Goal: Task Accomplishment & Management: Manage account settings

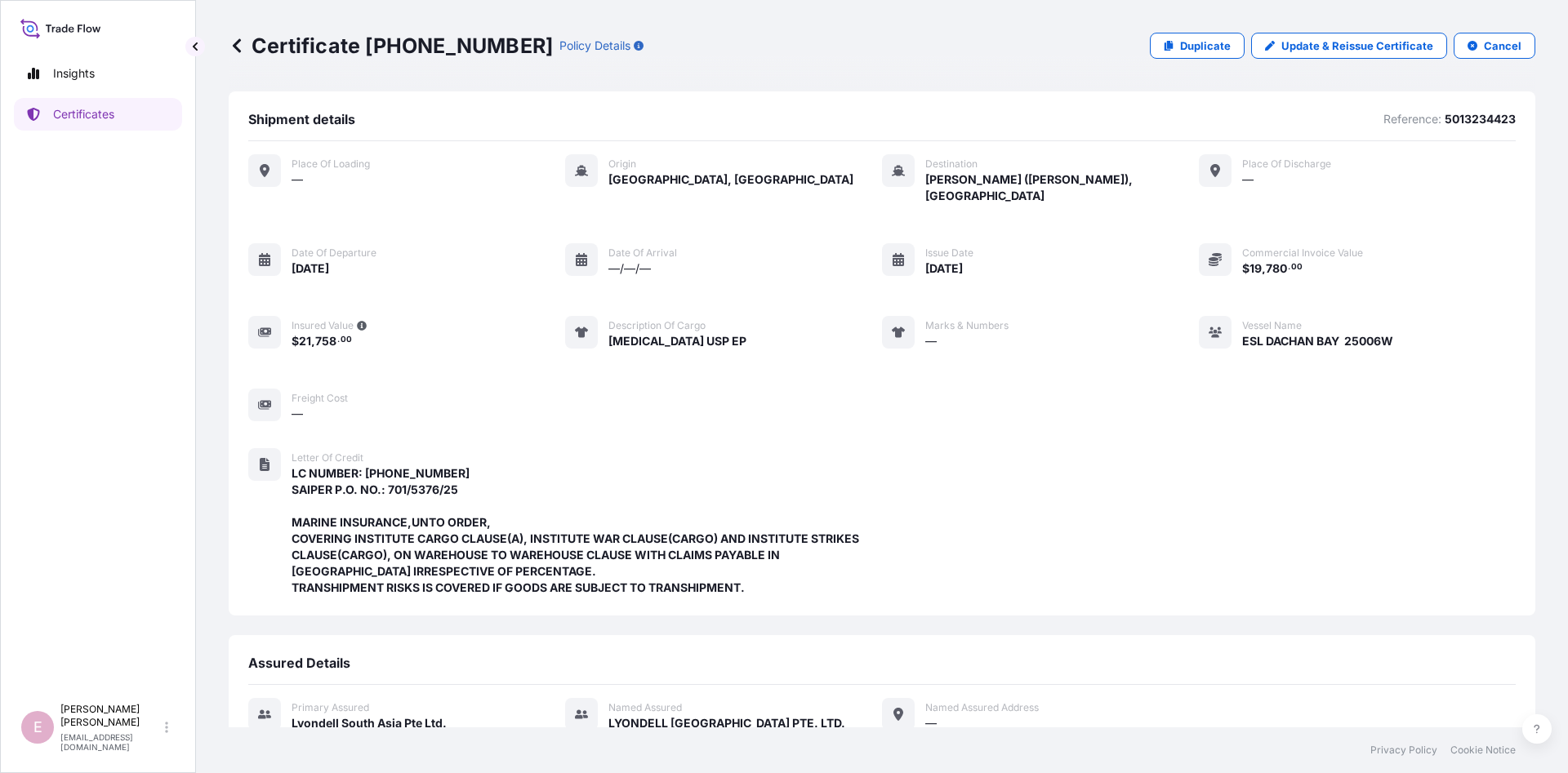
scroll to position [348, 0]
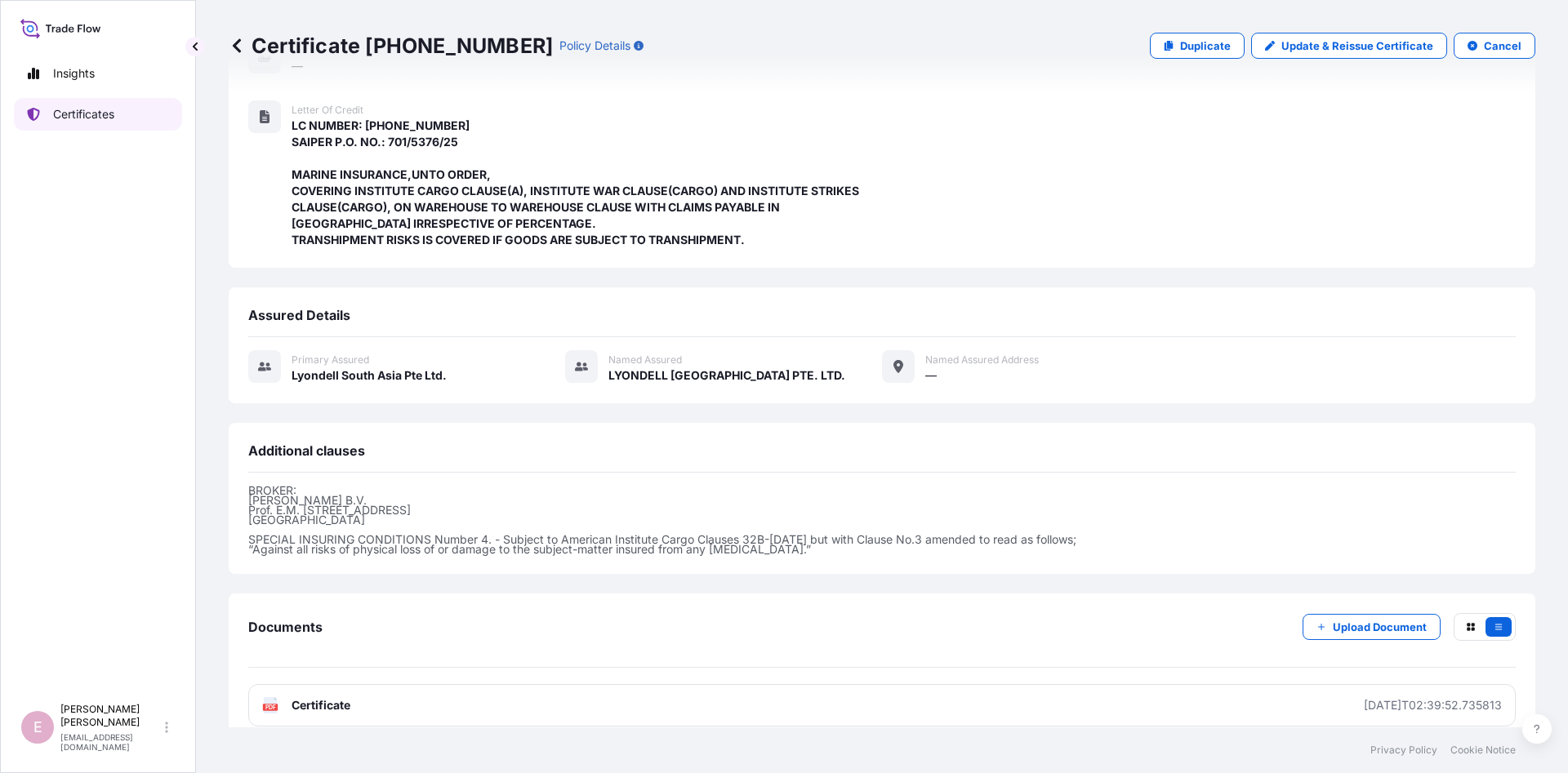
click at [87, 123] on link "Certificates" at bounding box center [98, 114] width 168 height 33
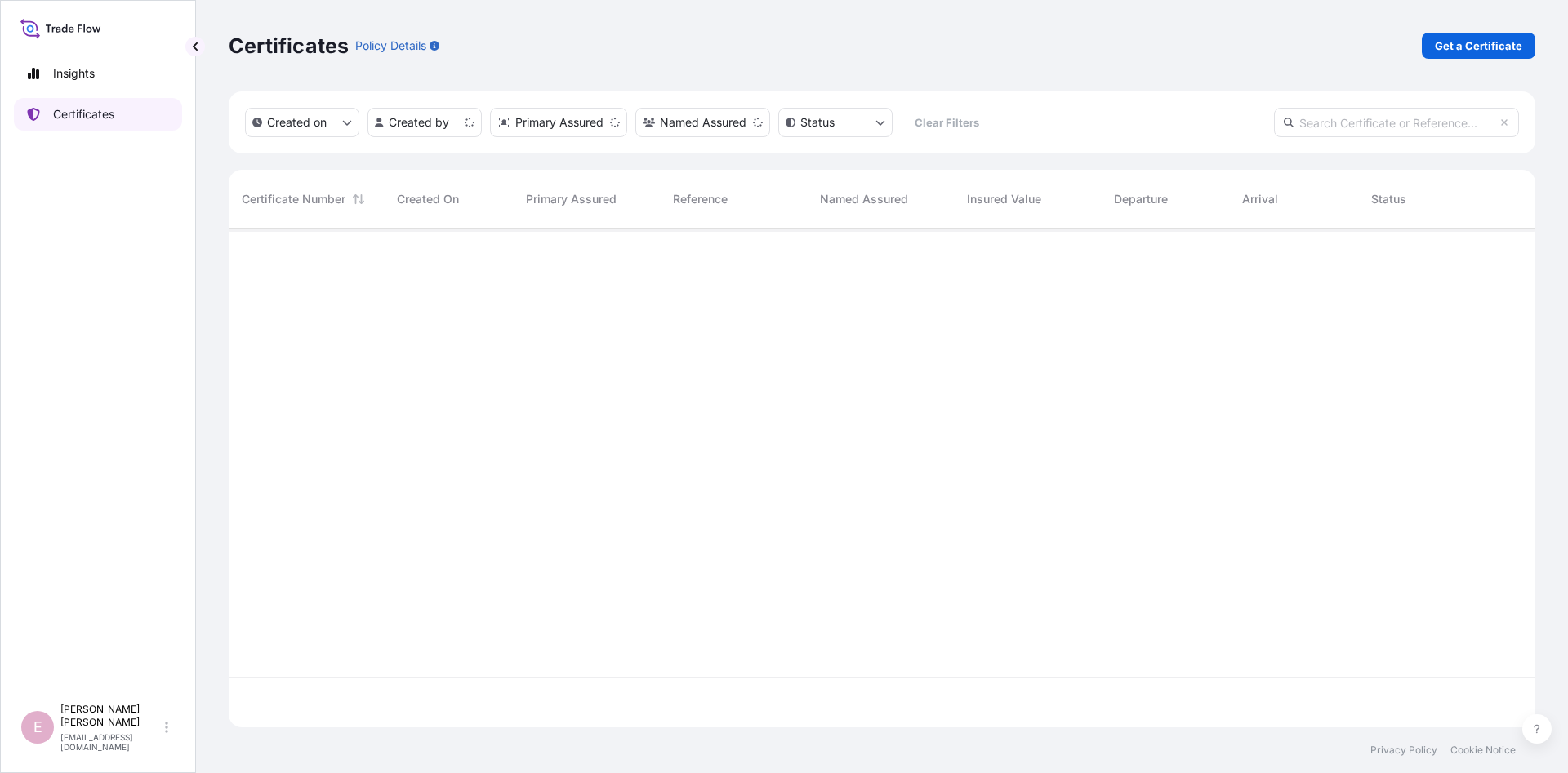
scroll to position [508, 1306]
click at [1339, 123] on input "text" at bounding box center [1395, 122] width 245 height 29
paste input "[PHONE_NUMBER]"
type input "[PHONE_NUMBER]"
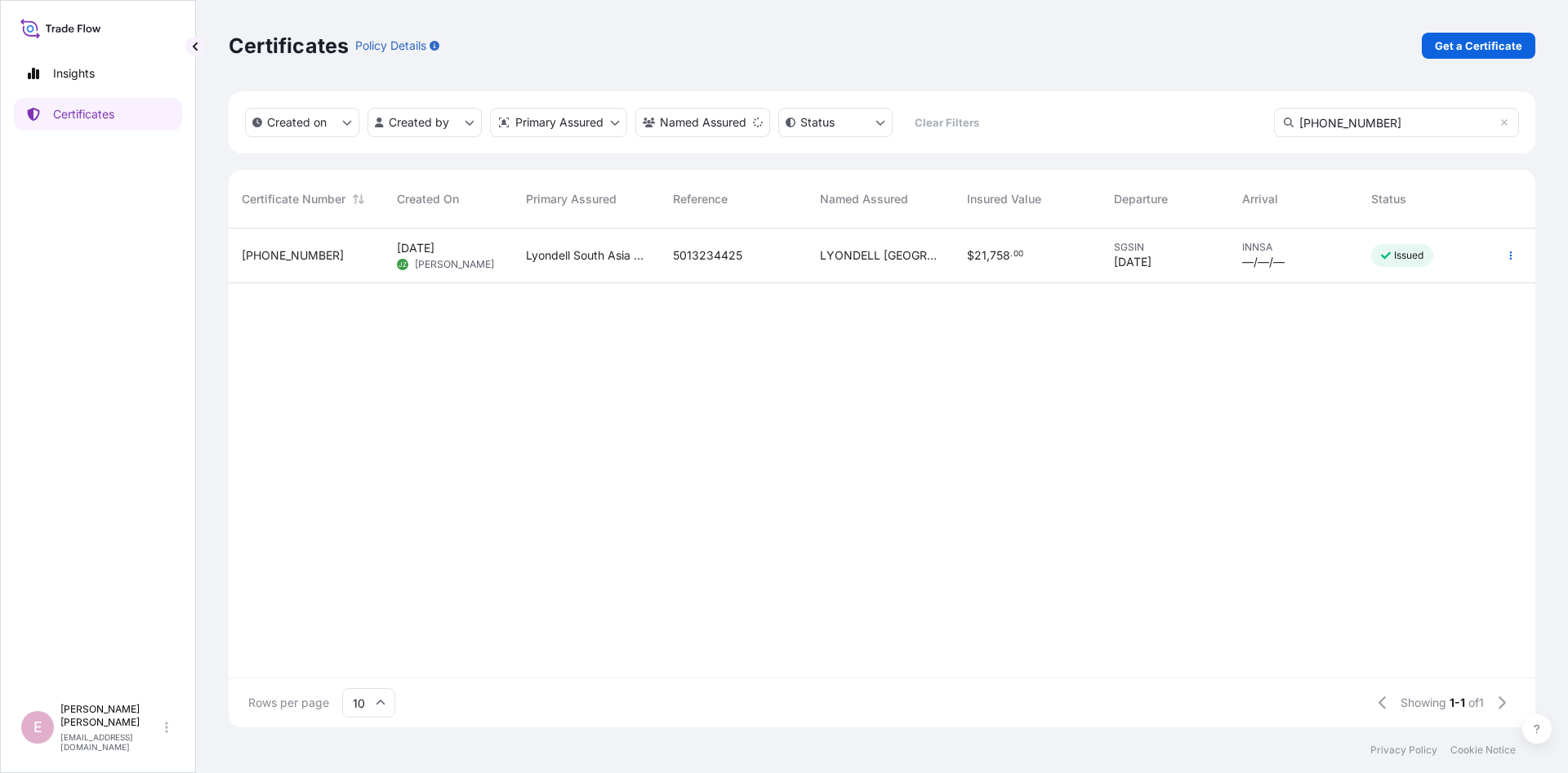
click at [278, 250] on span "[PHONE_NUMBER]" at bounding box center [292, 256] width 102 height 16
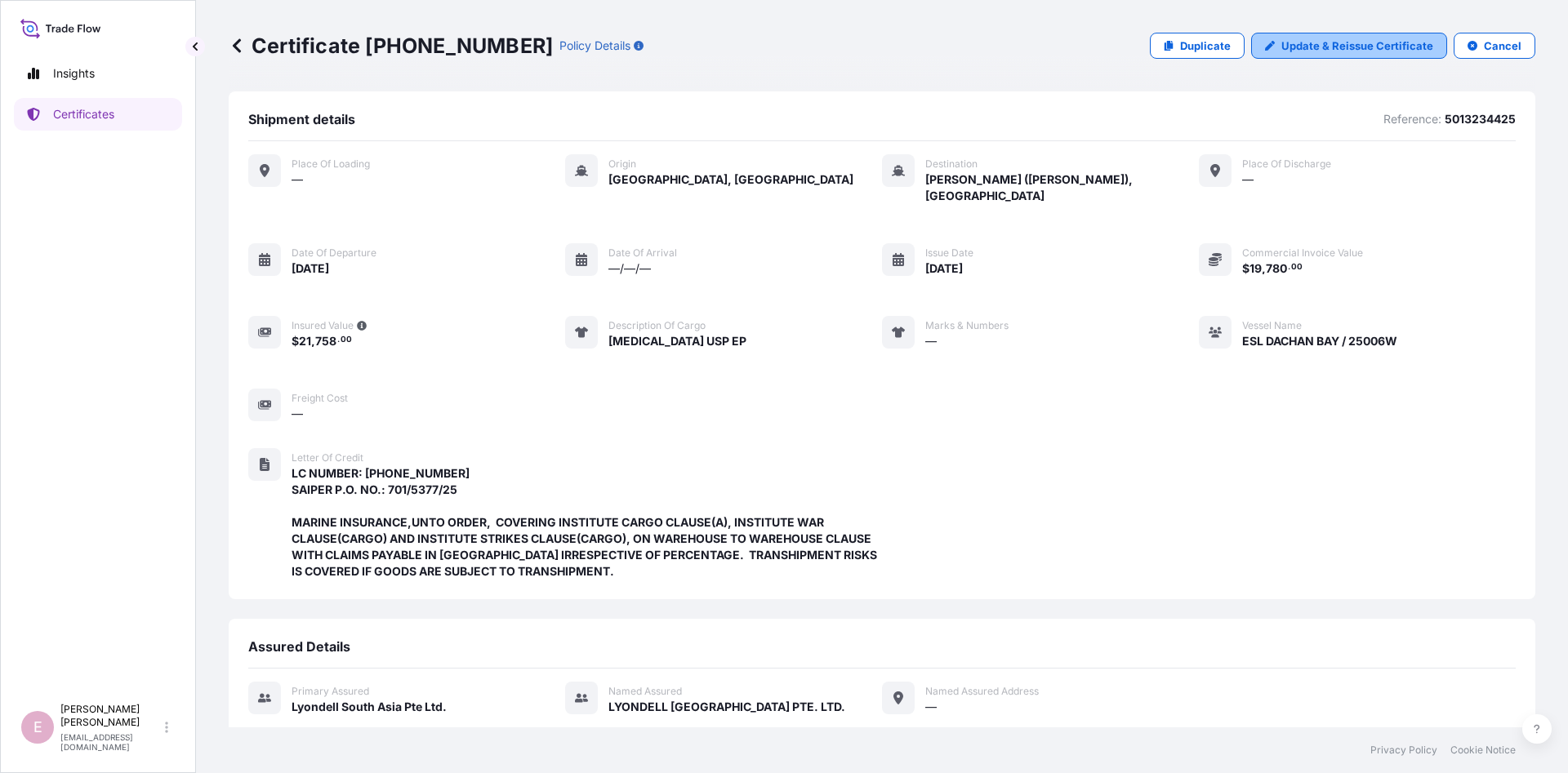
click at [1369, 47] on p "Update & Reissue Certificate" at bounding box center [1357, 45] width 152 height 16
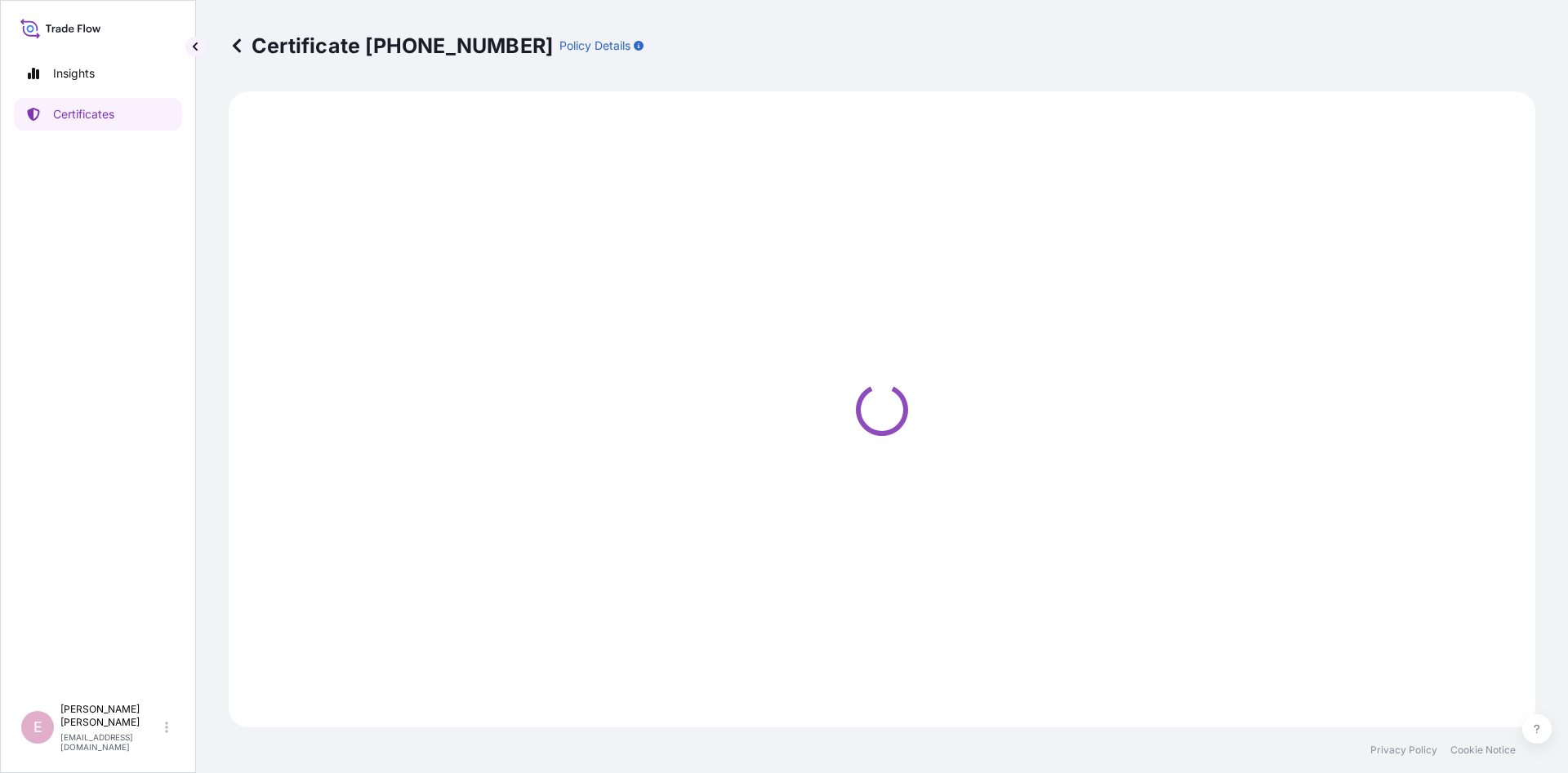
select select "Sea"
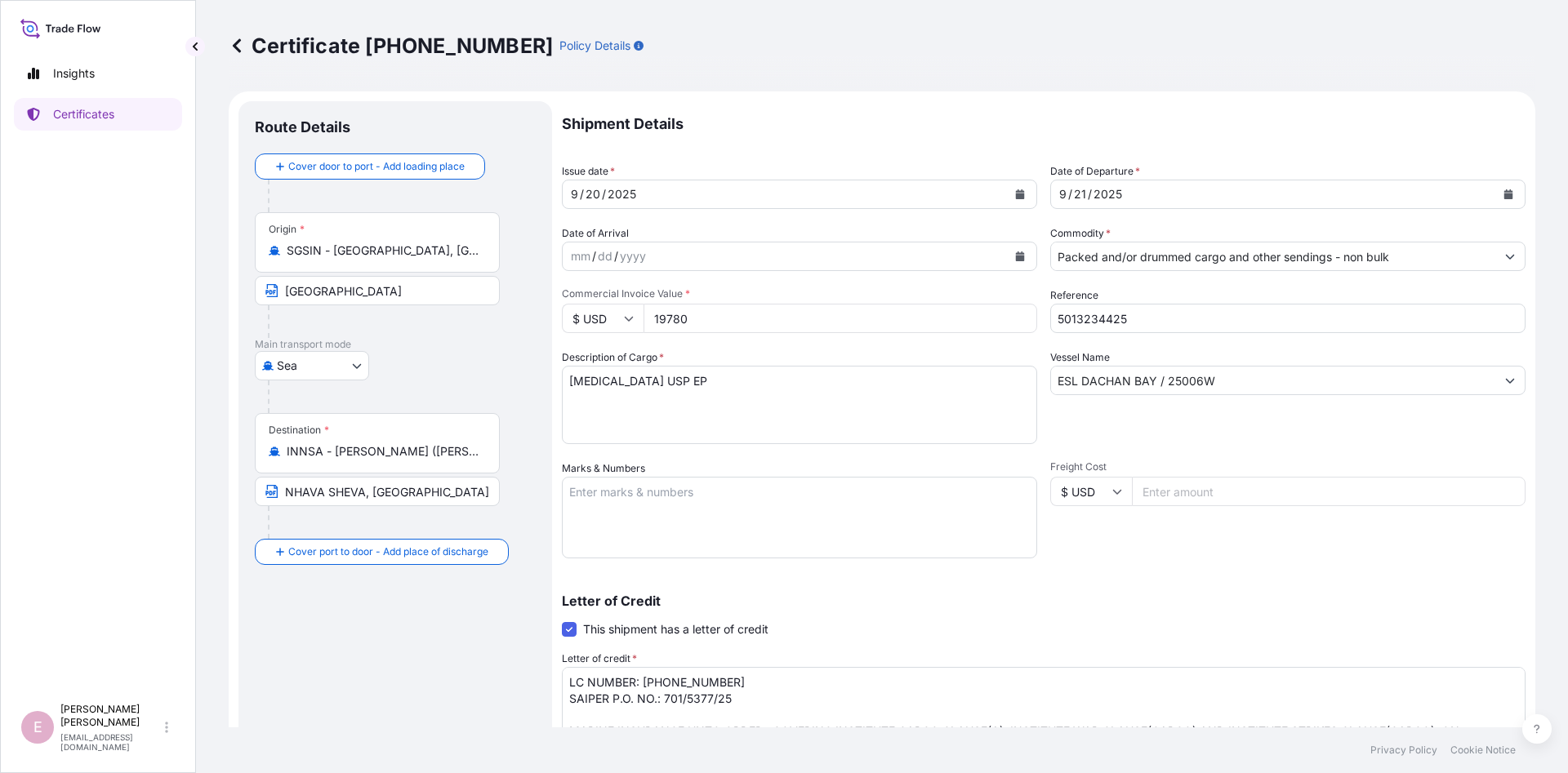
select select "32022"
click at [1016, 200] on button "Calendar" at bounding box center [1020, 194] width 26 height 26
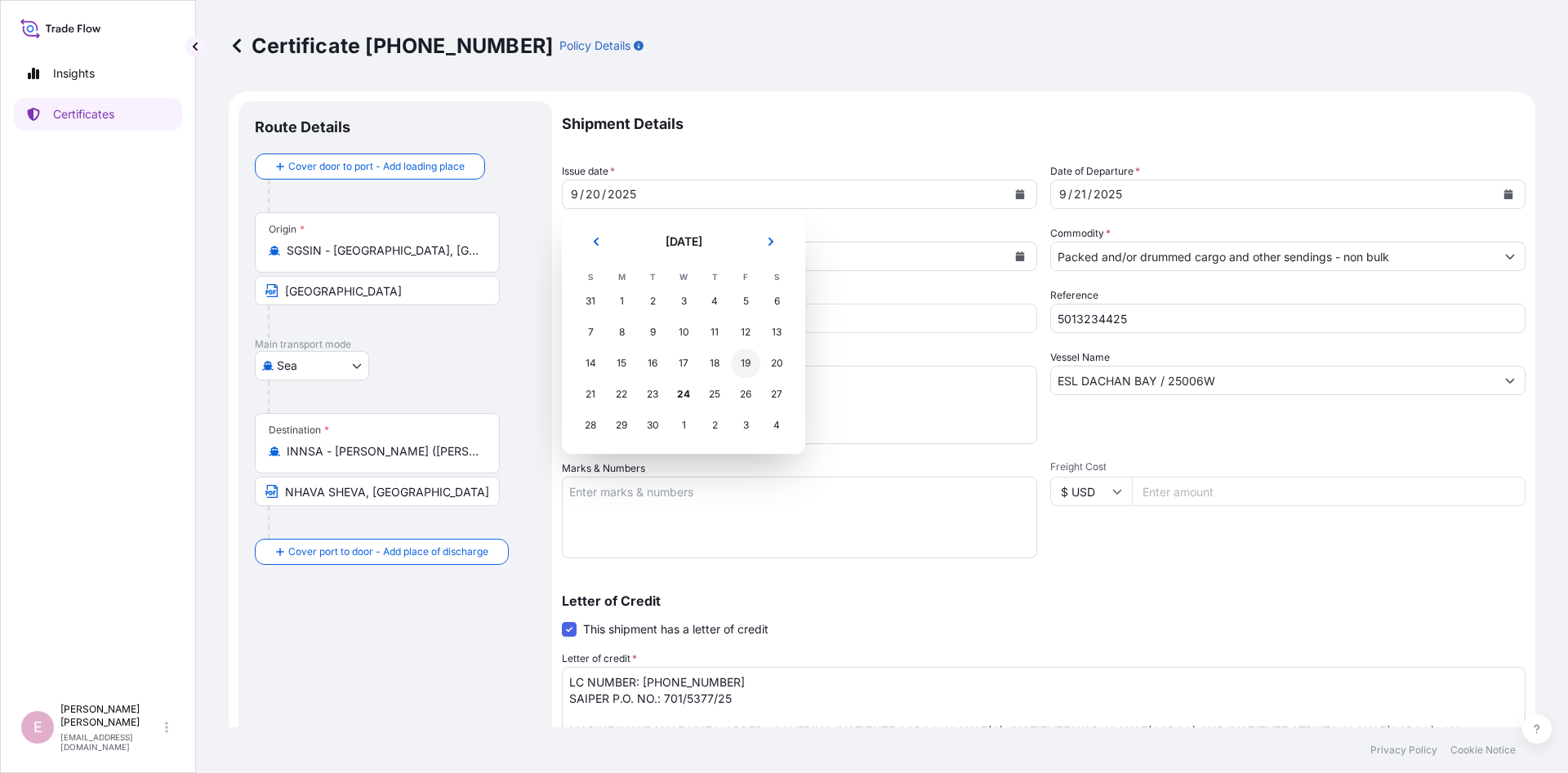
click at [742, 362] on div "19" at bounding box center [745, 363] width 29 height 29
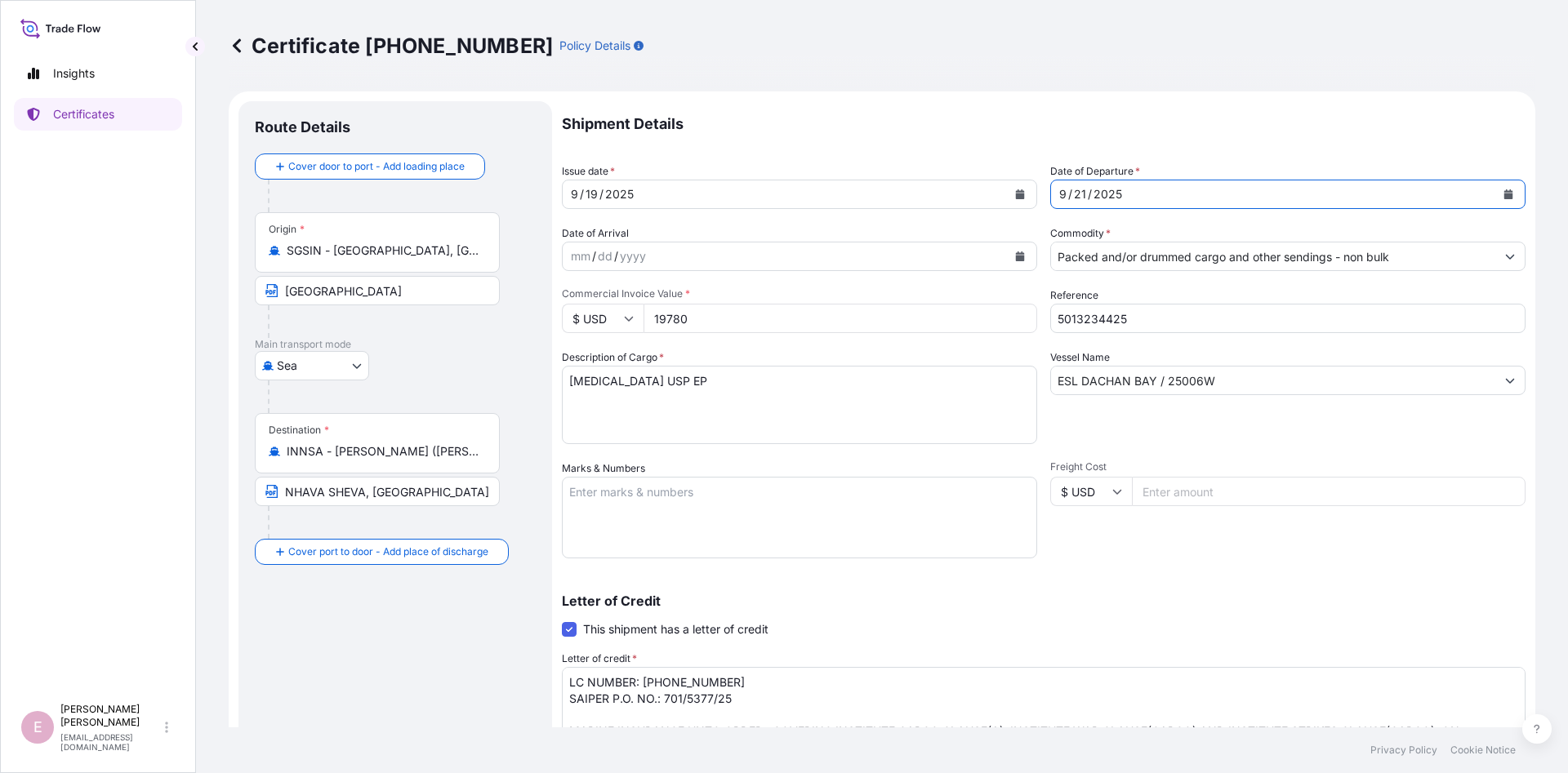
click at [1514, 193] on button "Calendar" at bounding box center [1507, 194] width 26 height 26
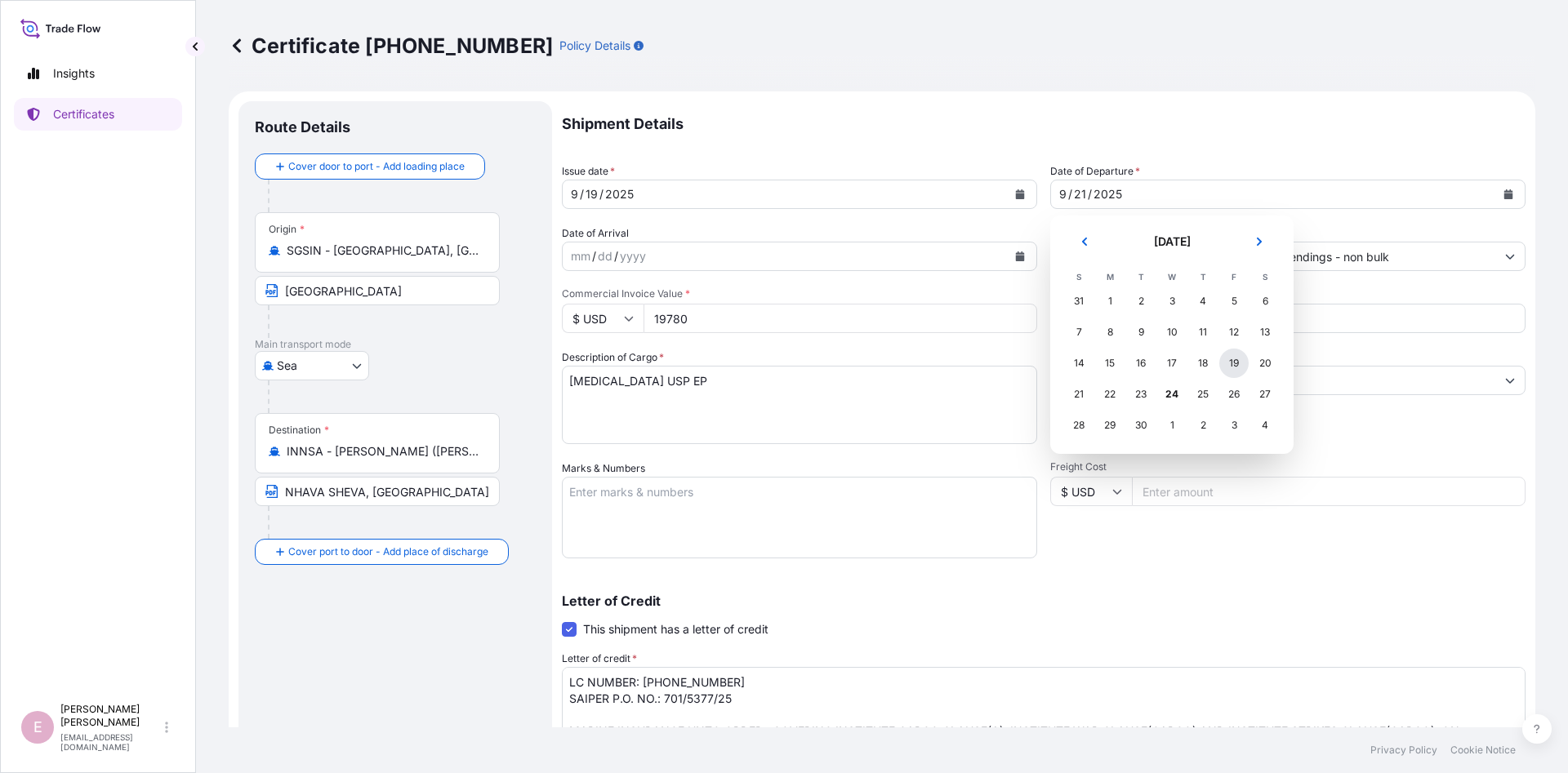
click at [1231, 370] on div "19" at bounding box center [1233, 363] width 29 height 29
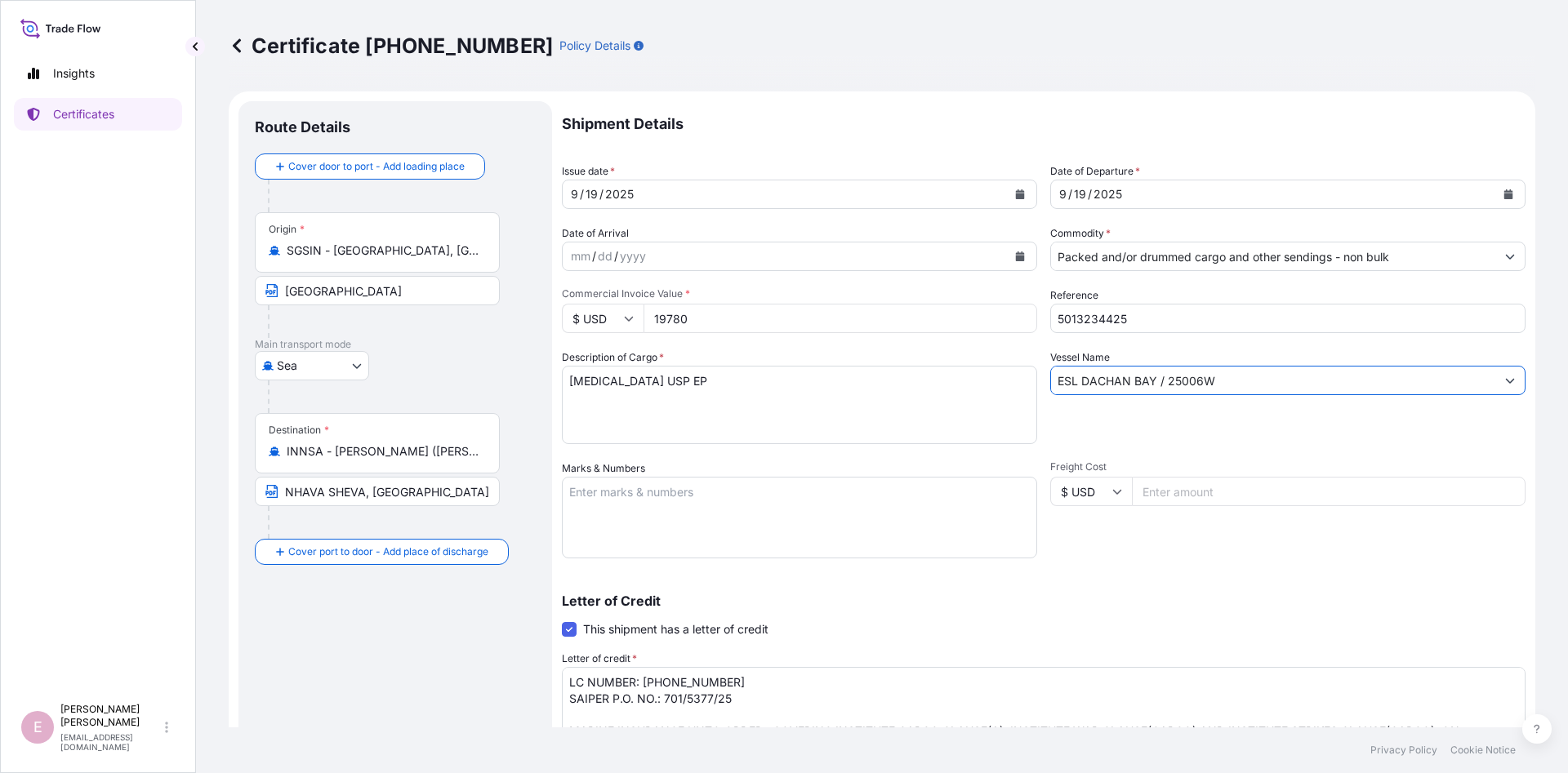
click at [1157, 379] on input "ESL DACHAN BAY / 25006W" at bounding box center [1272, 380] width 444 height 29
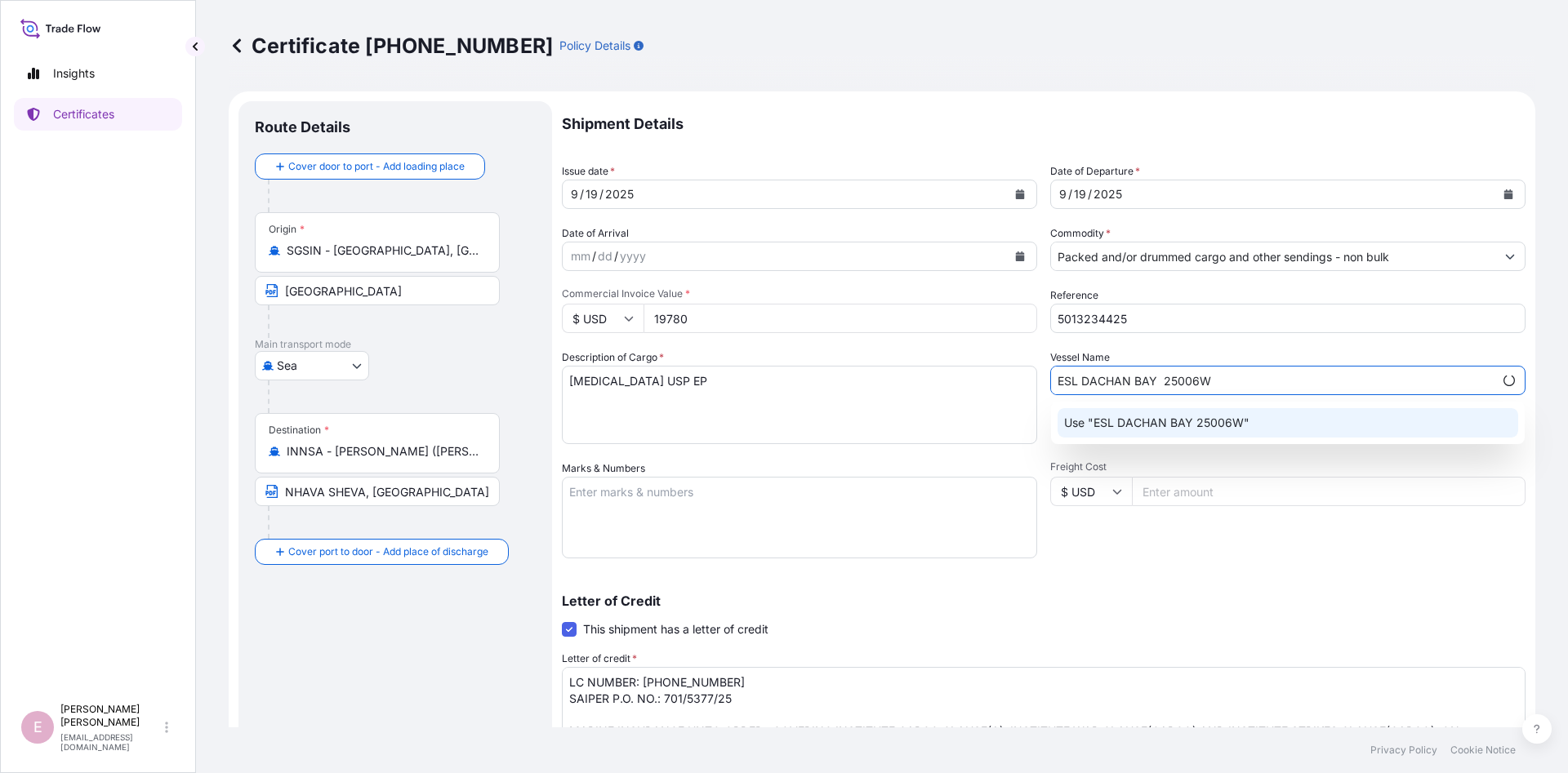
type input "ESL DACHAN BAY 25006W"
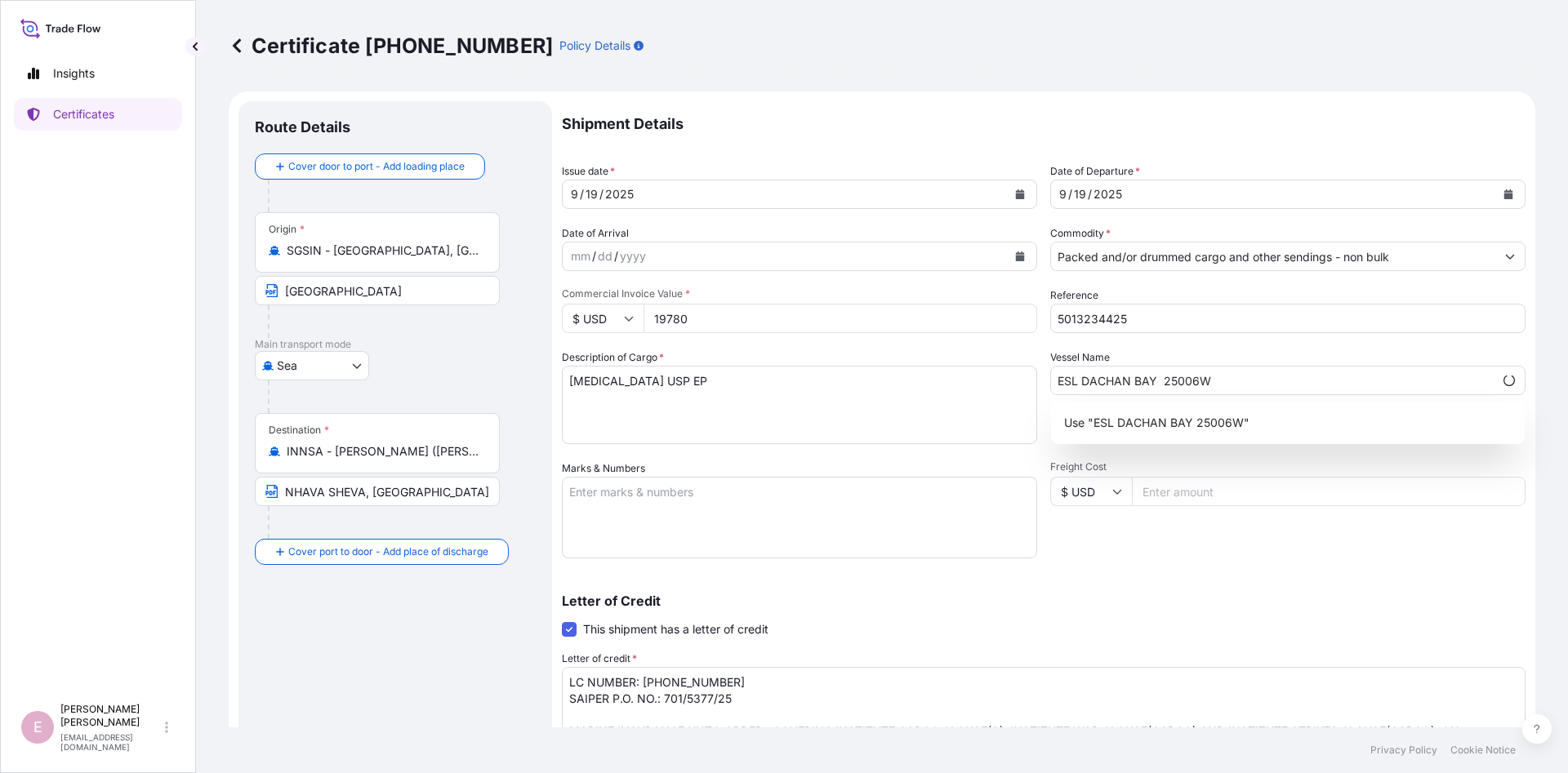
click at [1288, 607] on div "Letter of Credit This shipment has a letter of credit Letter of credit * LC NUM…" at bounding box center [1044, 679] width 963 height 167
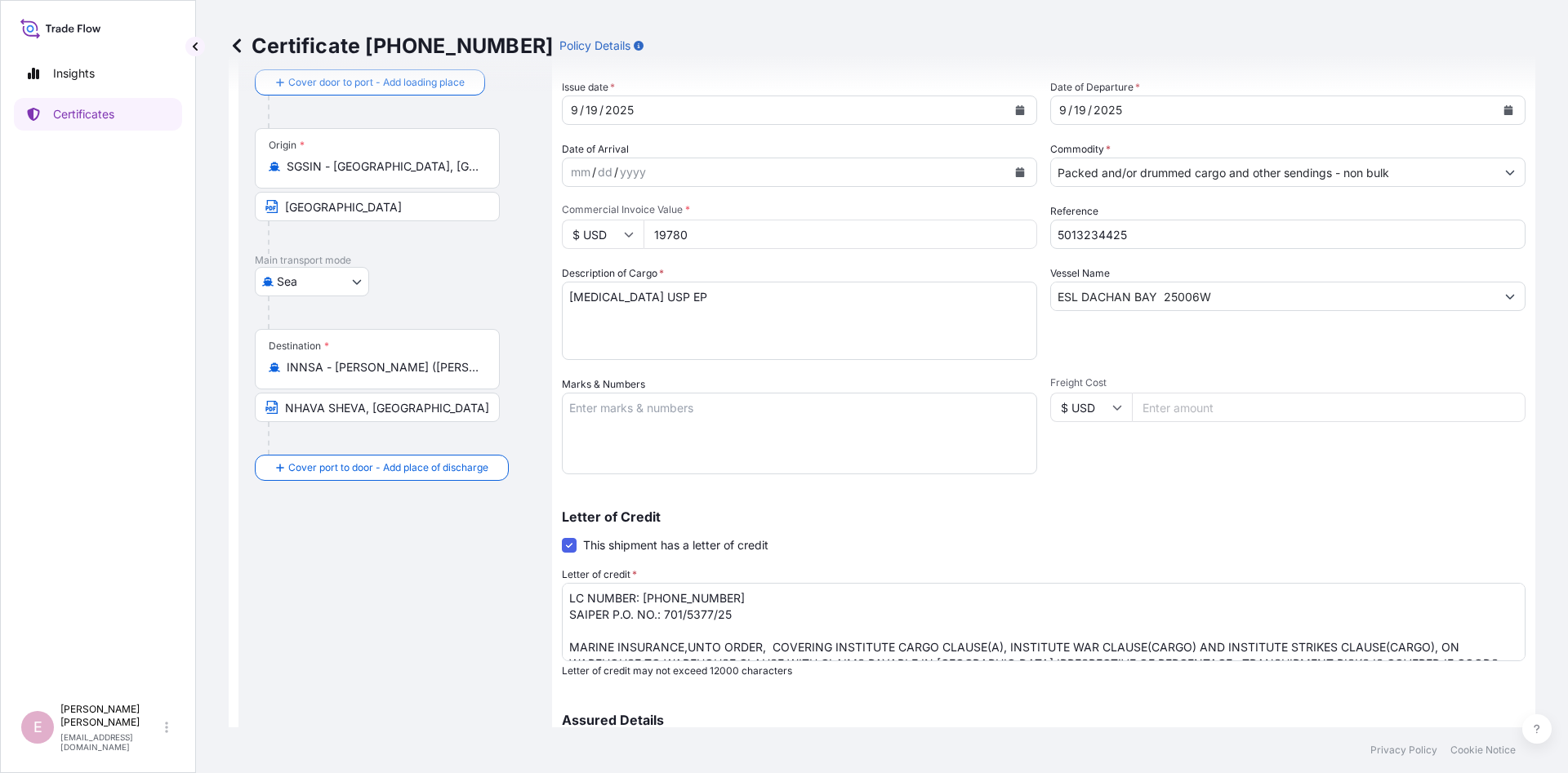
scroll to position [196, 0]
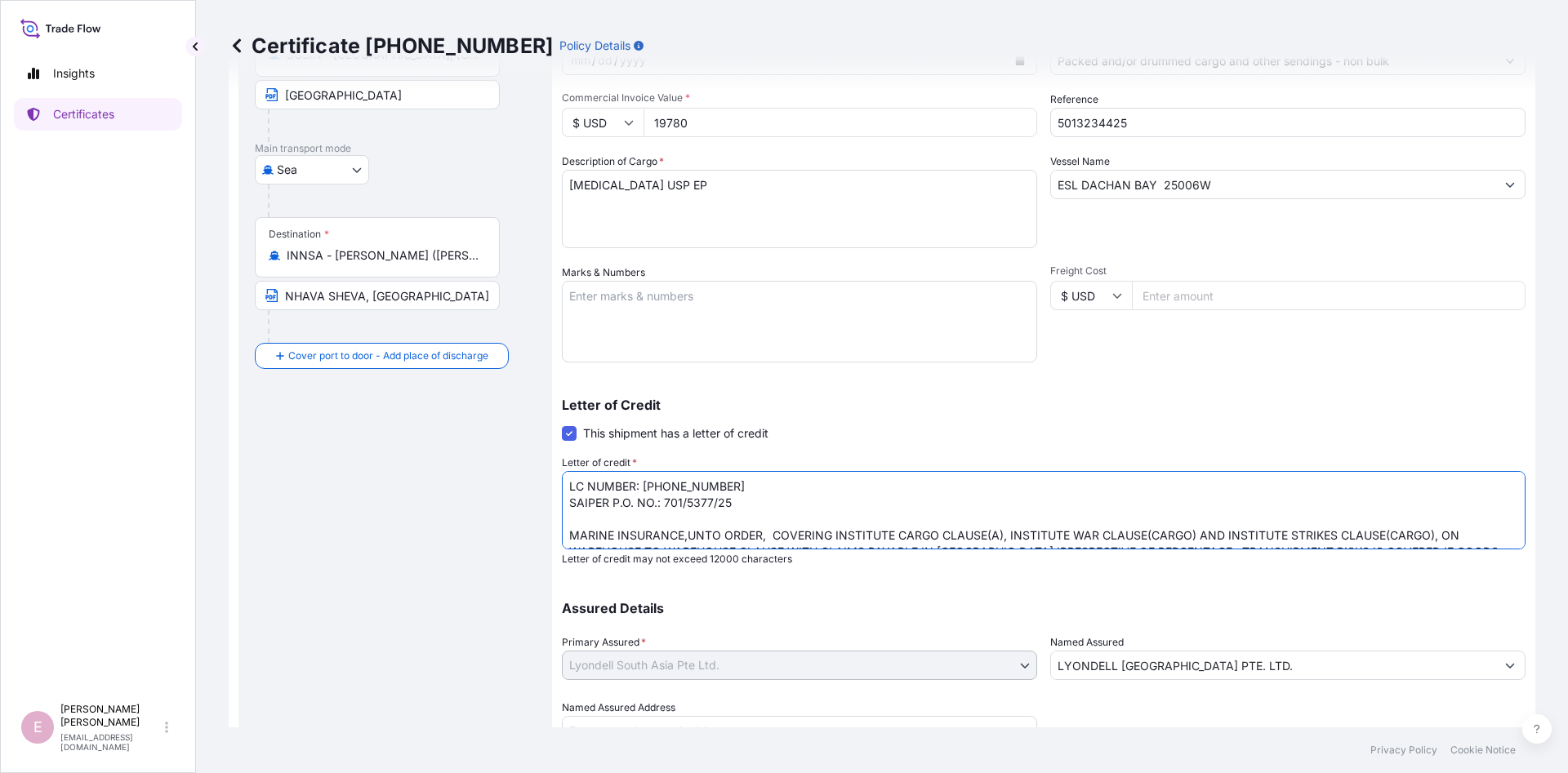
click at [742, 486] on textarea "LC NUMBER: [PHONE_NUMBER] SAIPER P.O. NO.: 701/5377/25 MARINE INSURANCE,UNTO OR…" at bounding box center [1044, 510] width 963 height 78
click at [742, 503] on textarea "LC NUMBER: [PHONE_NUMBER] SAIPER P.O. NO.: 701/5377/25 MARINE INSURANCE,UNTO OR…" at bounding box center [1044, 510] width 963 height 78
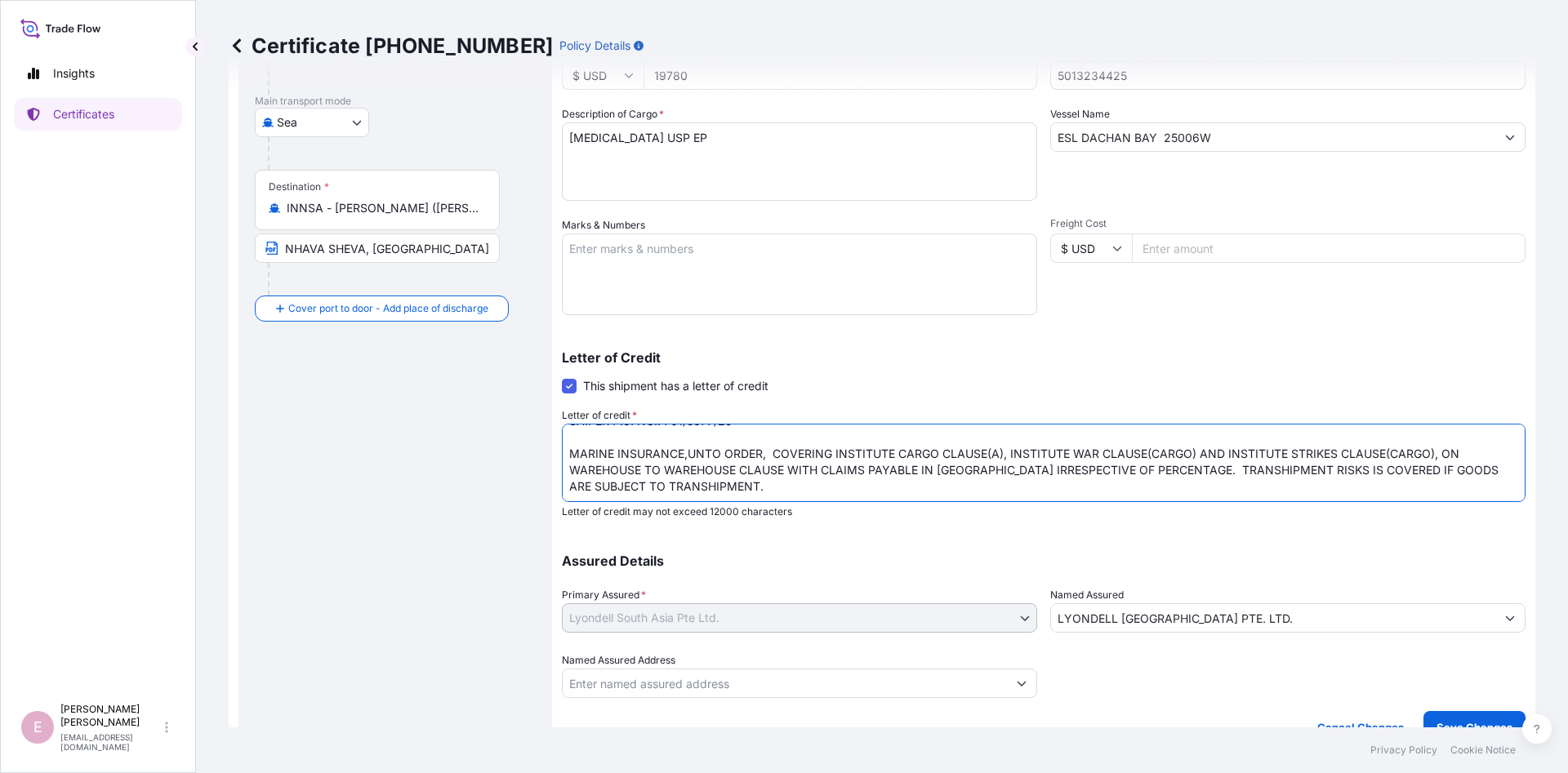
scroll to position [260, 0]
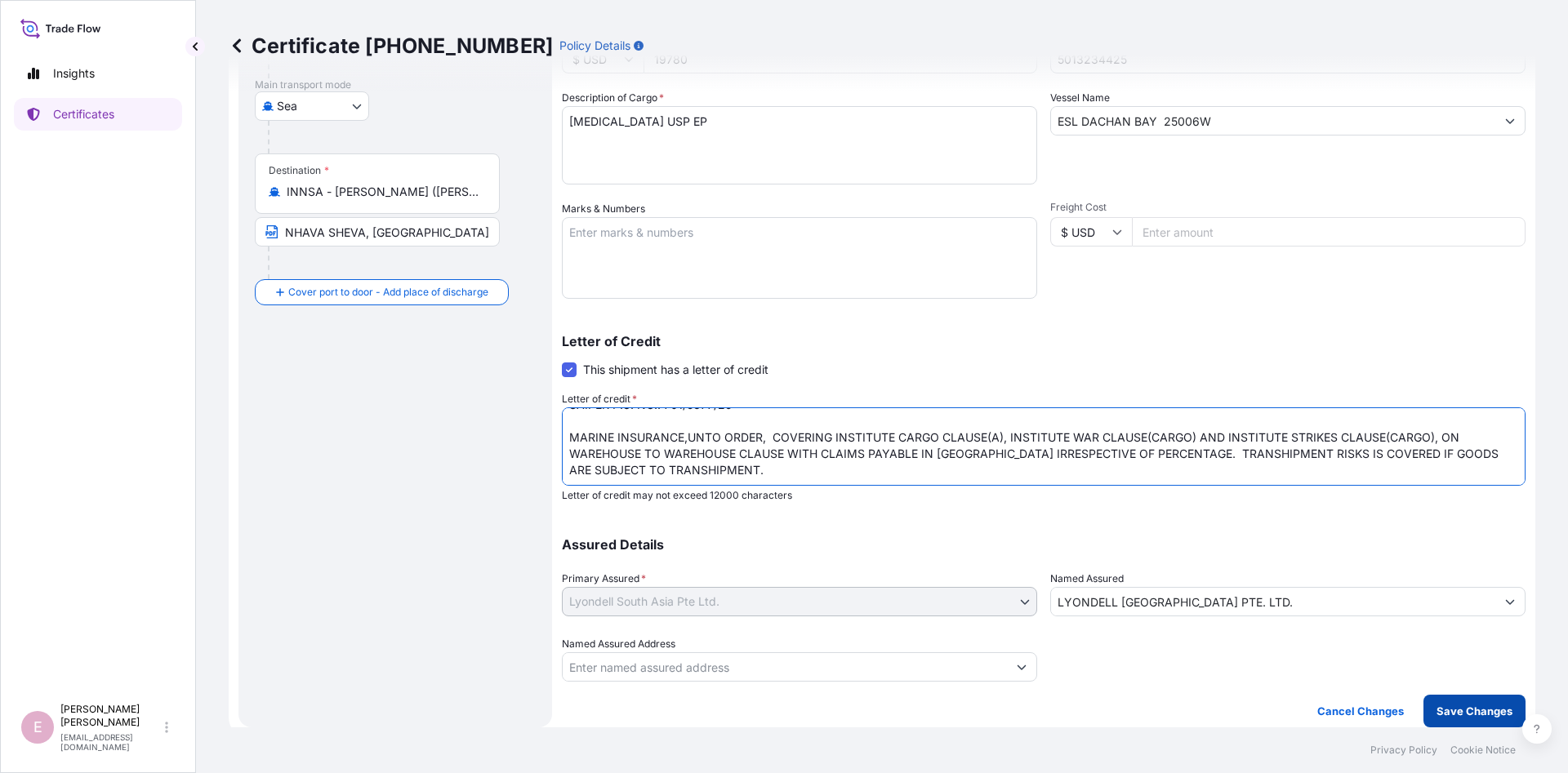
click at [1469, 713] on p "Save Changes" at bounding box center [1474, 711] width 76 height 16
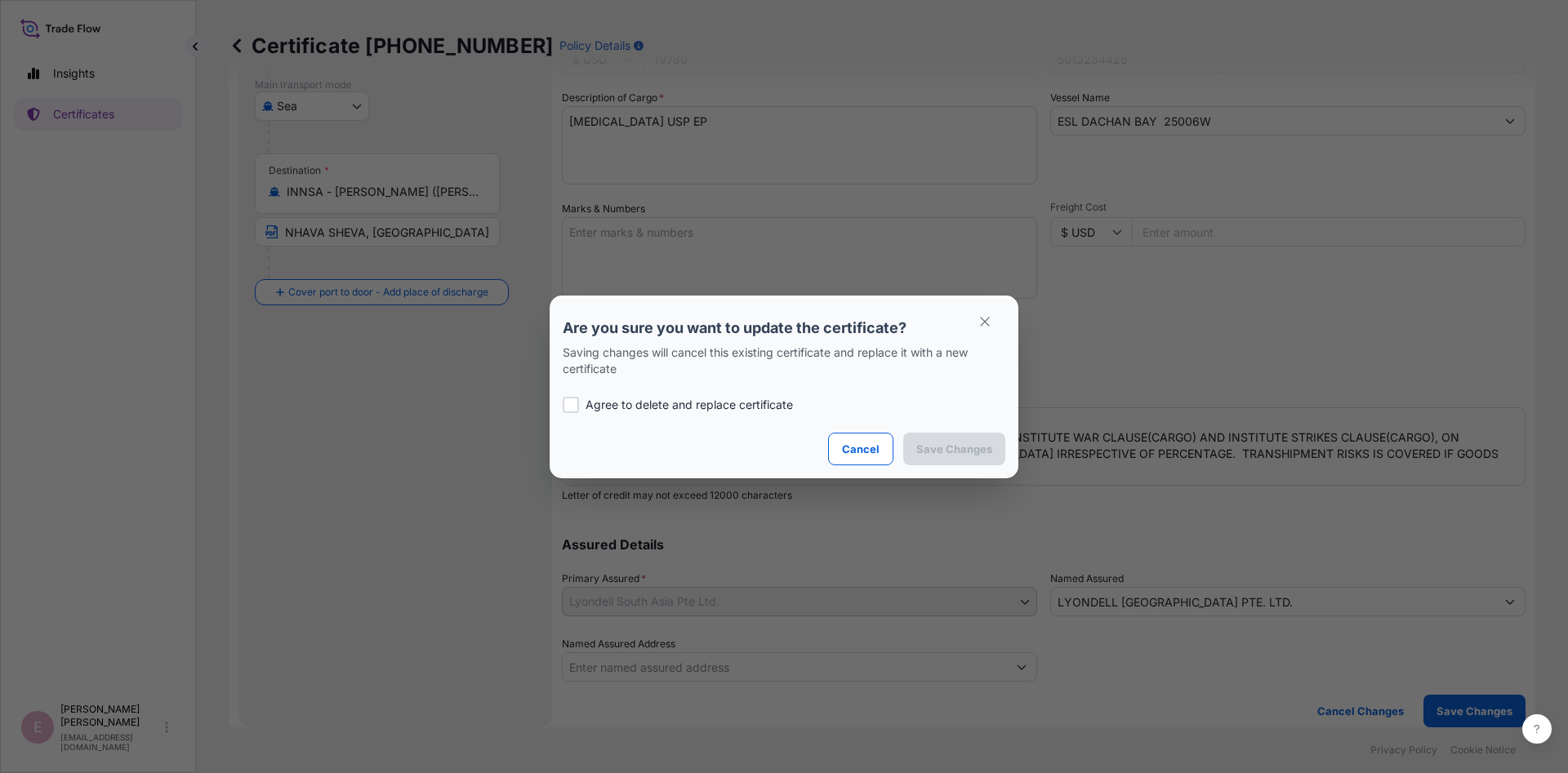
click at [577, 402] on div at bounding box center [571, 405] width 16 height 16
checkbox input "true"
click at [936, 452] on p "Save Changes" at bounding box center [954, 449] width 76 height 16
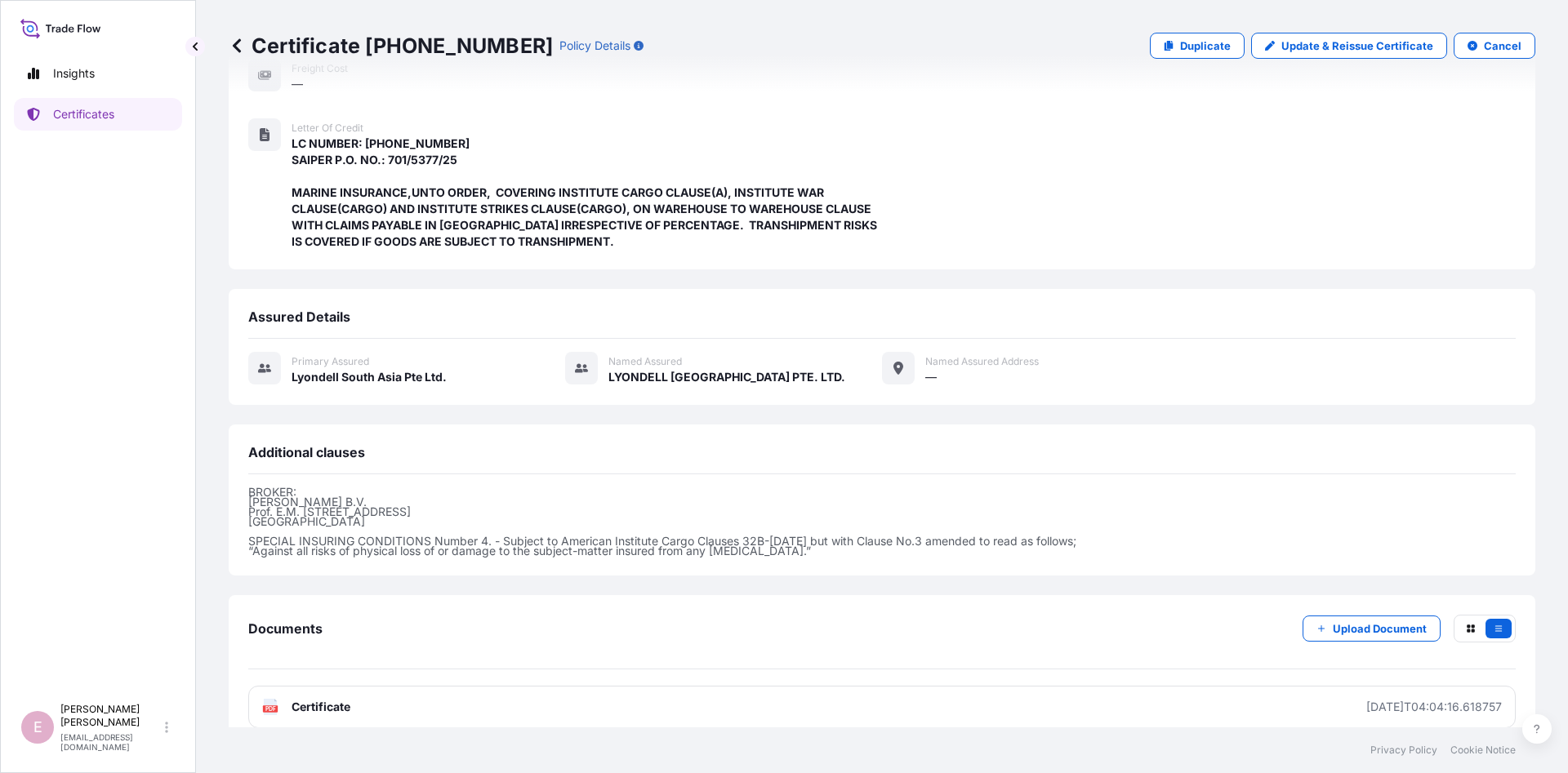
scroll to position [331, 0]
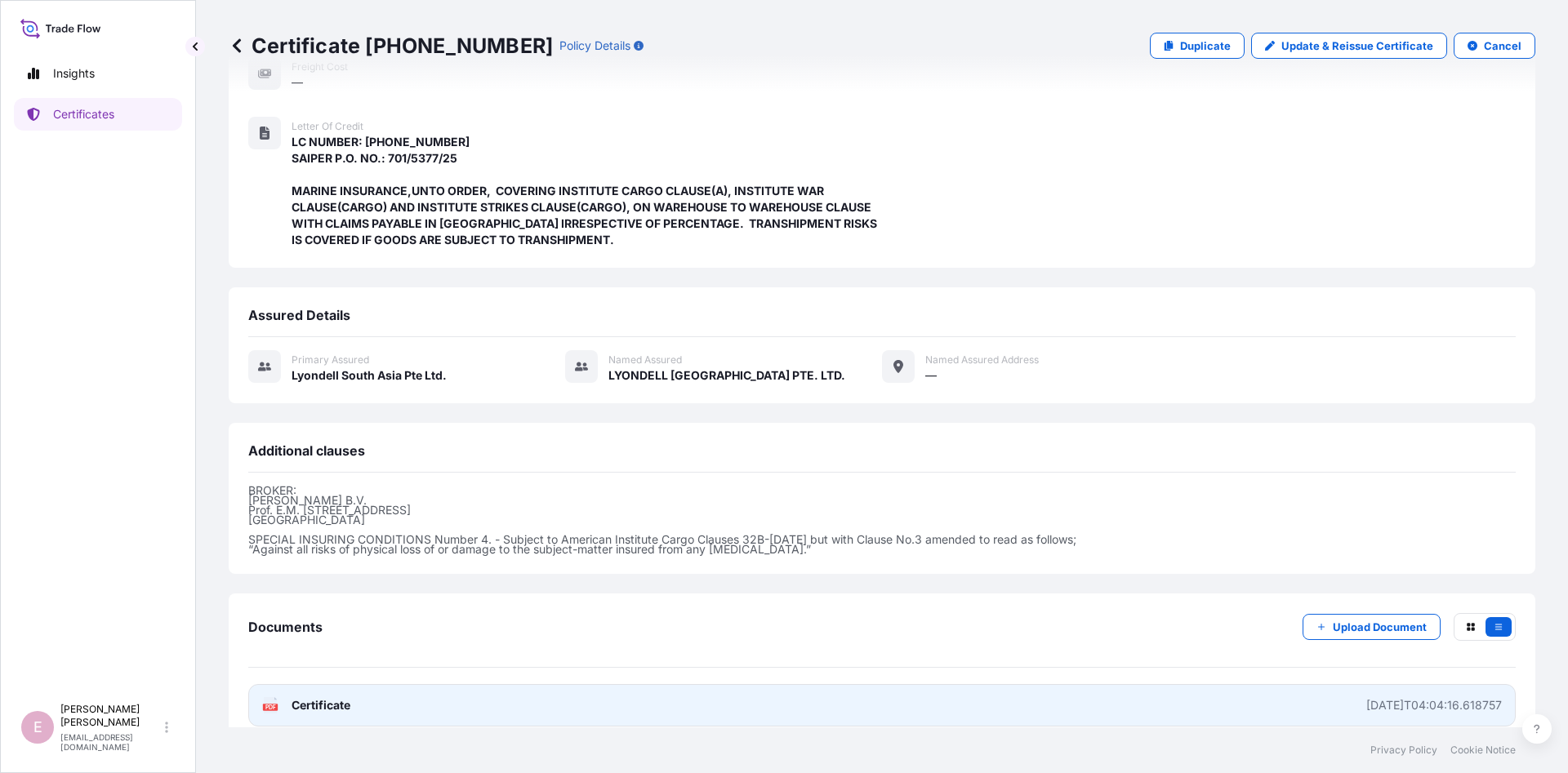
click at [306, 697] on span "Certificate" at bounding box center [321, 705] width 59 height 16
